Goal: Contribute content: Contribute content

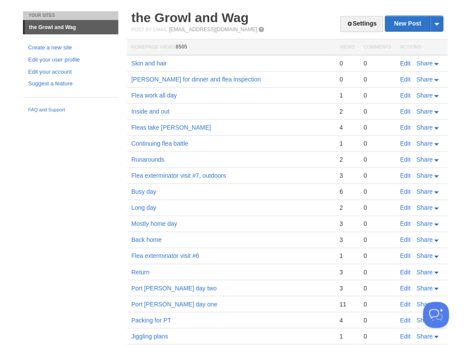
click at [405, 60] on link "Edit" at bounding box center [405, 63] width 10 height 7
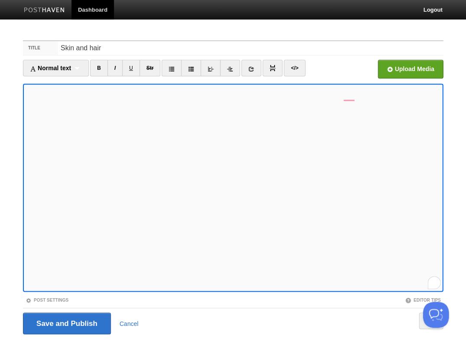
scroll to position [1, 0]
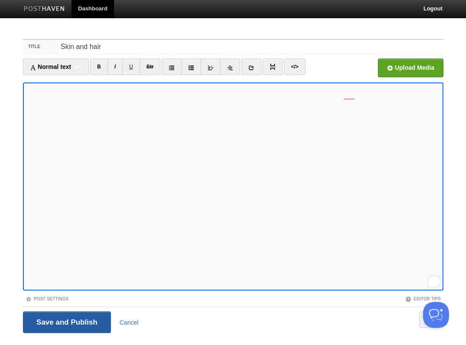
click at [66, 320] on input "Save and Publish" at bounding box center [67, 322] width 88 height 22
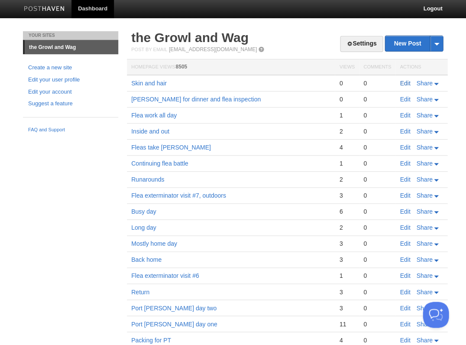
click at [405, 83] on link "Edit" at bounding box center [405, 83] width 10 height 7
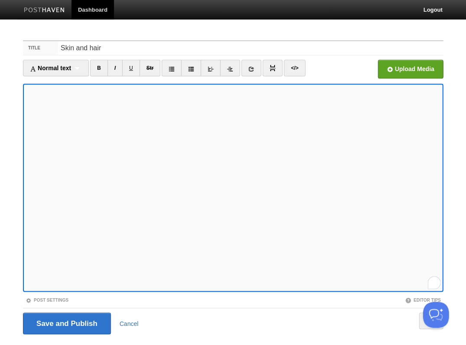
scroll to position [21, 0]
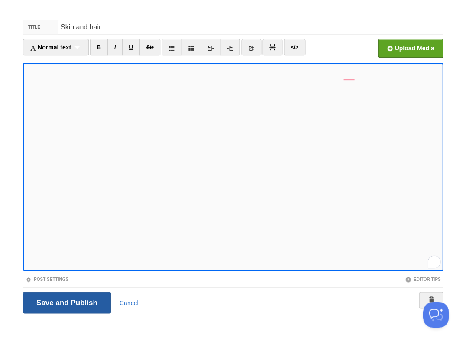
click at [66, 301] on input "Save and Publish" at bounding box center [67, 302] width 88 height 22
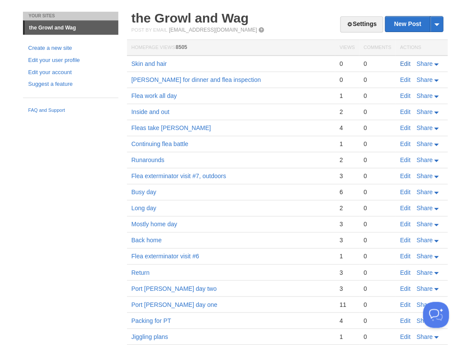
click at [406, 62] on link "Edit" at bounding box center [405, 63] width 10 height 7
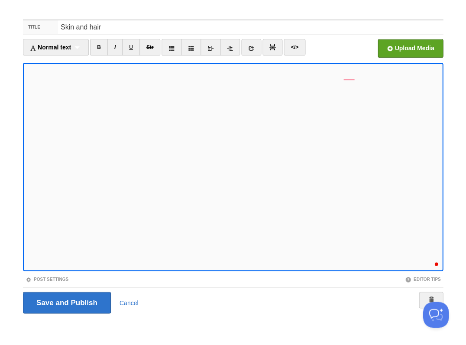
scroll to position [171, 0]
click at [66, 301] on input "Save and Publish" at bounding box center [67, 302] width 88 height 22
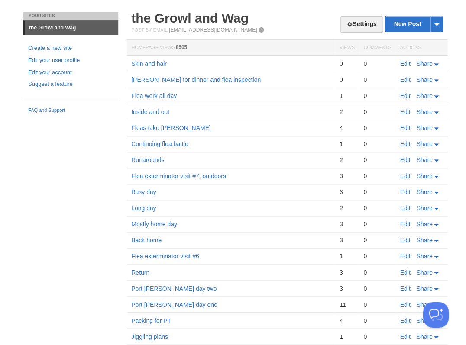
click at [404, 63] on link "Edit" at bounding box center [405, 63] width 10 height 7
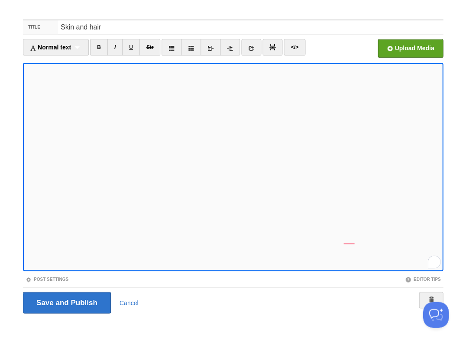
scroll to position [75, 0]
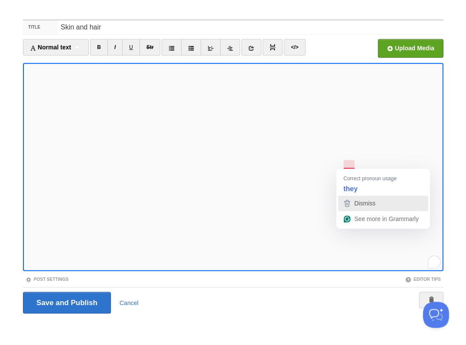
click at [361, 203] on span "Dismiss" at bounding box center [364, 203] width 21 height 7
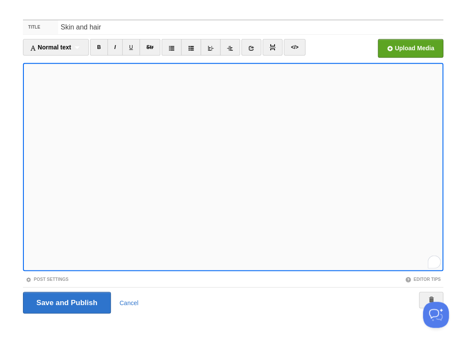
scroll to position [187, 0]
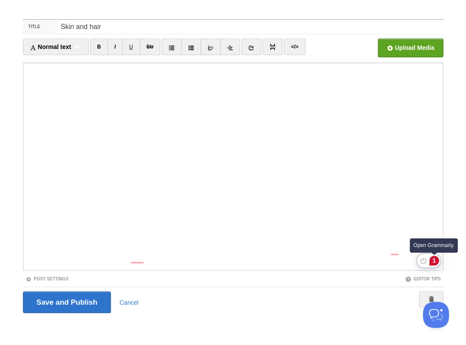
click at [432, 261] on div "1" at bounding box center [434, 260] width 10 height 10
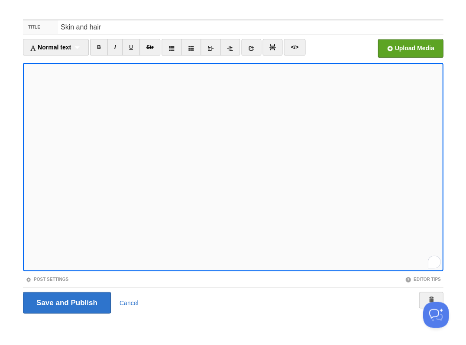
scroll to position [220, 0]
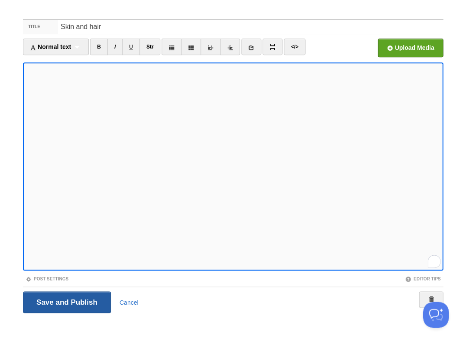
click at [66, 301] on input "Save and Publish" at bounding box center [67, 302] width 88 height 22
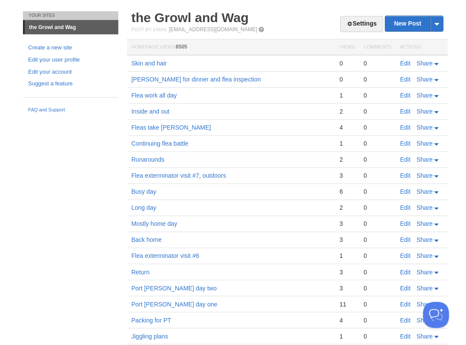
scroll to position [19, 0]
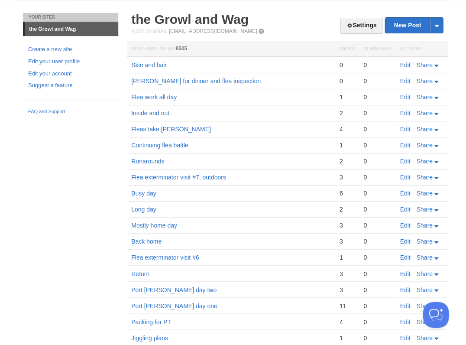
click at [407, 63] on link "Edit" at bounding box center [405, 64] width 10 height 7
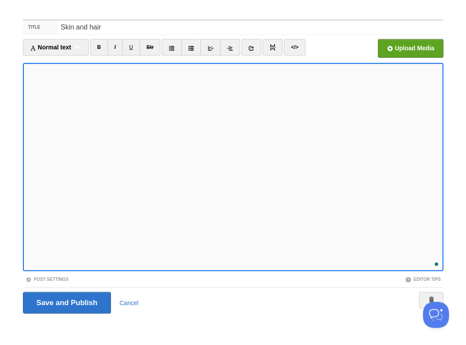
scroll to position [252, 0]
